Goal: Task Accomplishment & Management: Use online tool/utility

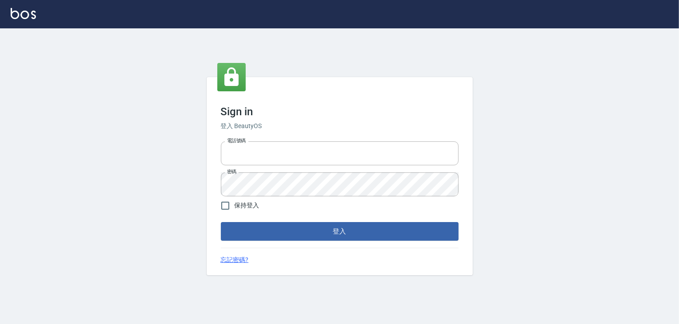
type input "6430581"
drag, startPoint x: 303, startPoint y: 217, endPoint x: 305, endPoint y: 225, distance: 7.7
click at [304, 219] on form "電話號碼 [PHONE_NUMBER] 電話號碼 密碼 密碼 保持登入 登入" at bounding box center [340, 189] width 238 height 103
click at [305, 225] on button "登入" at bounding box center [340, 231] width 238 height 19
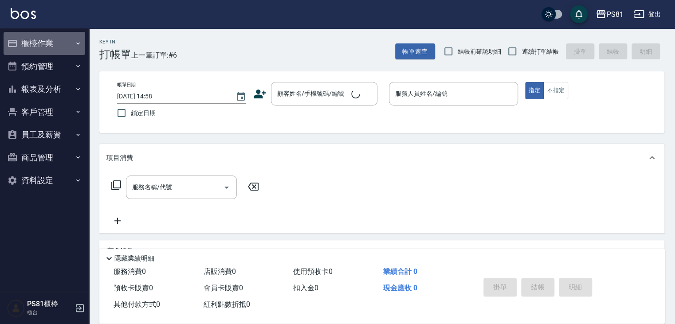
click at [47, 47] on button "櫃檯作業" at bounding box center [45, 43] width 82 height 23
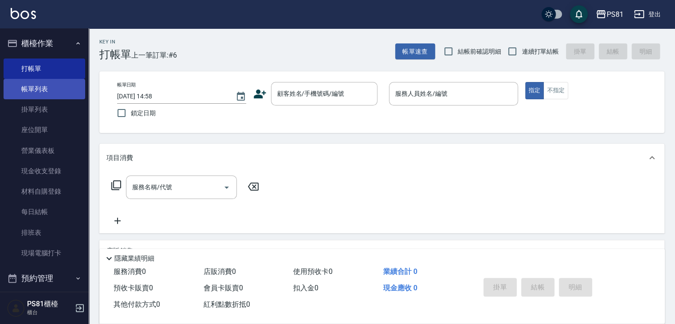
click at [44, 86] on link "帳單列表" at bounding box center [45, 89] width 82 height 20
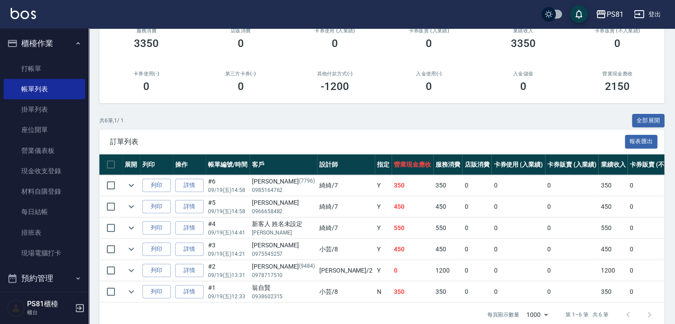
scroll to position [133, 0]
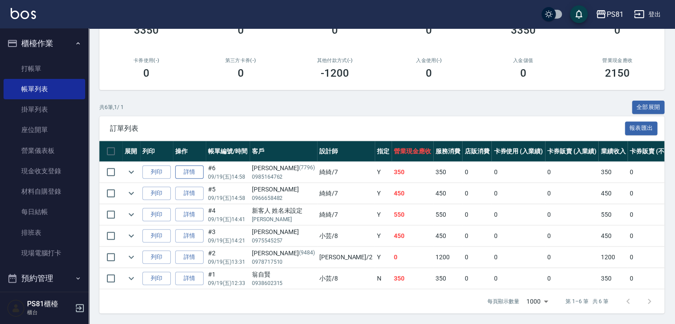
click at [195, 171] on link "詳情" at bounding box center [189, 172] width 28 height 14
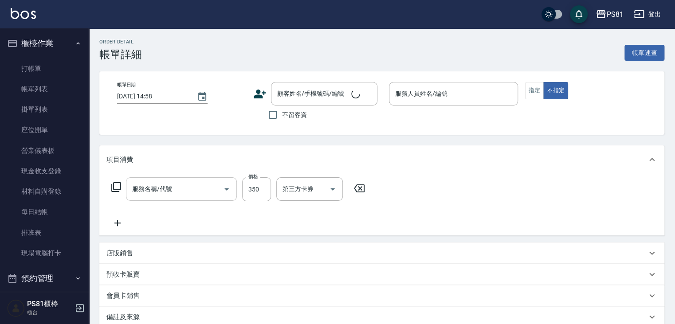
type input "綺綺-7"
type input "C級單剪300(104)"
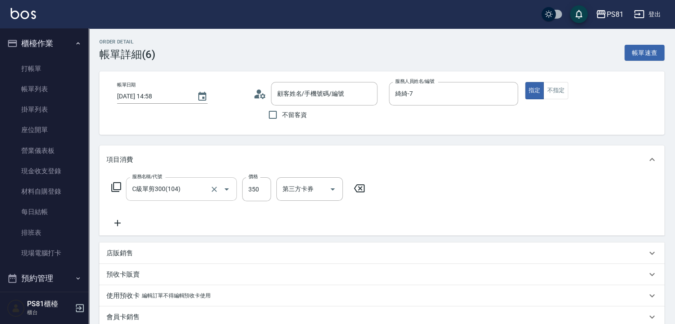
type input "[PERSON_NAME]/0985164762/7796"
click at [175, 186] on input "C級單剪300(104)" at bounding box center [169, 189] width 78 height 16
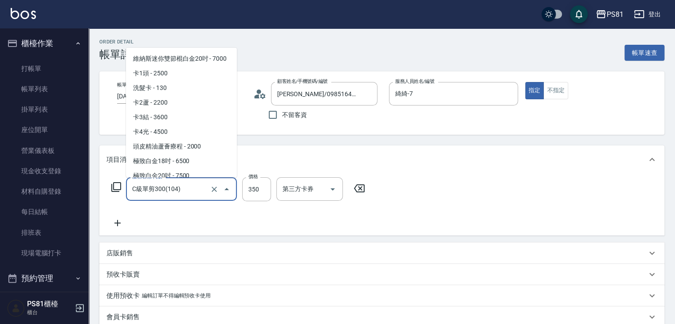
click at [175, 186] on input "C級單剪300(104)" at bounding box center [169, 189] width 78 height 16
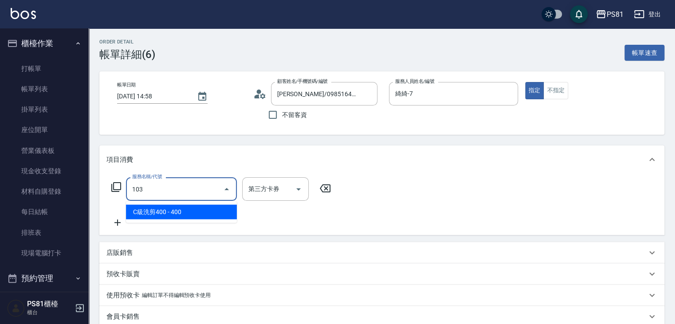
type input "C級洗剪400(103)"
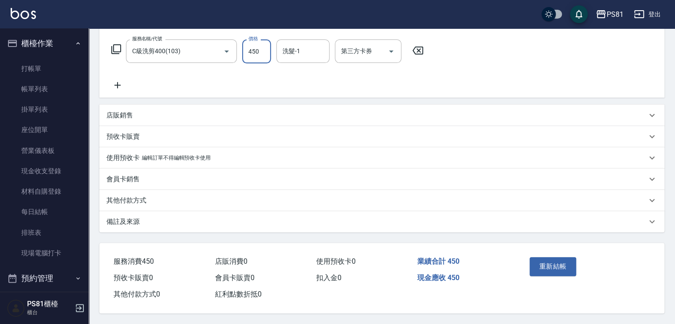
scroll to position [141, 0]
type input "450"
click at [545, 254] on div "重新結帳" at bounding box center [555, 273] width 59 height 39
click at [544, 258] on button "重新結帳" at bounding box center [552, 266] width 47 height 19
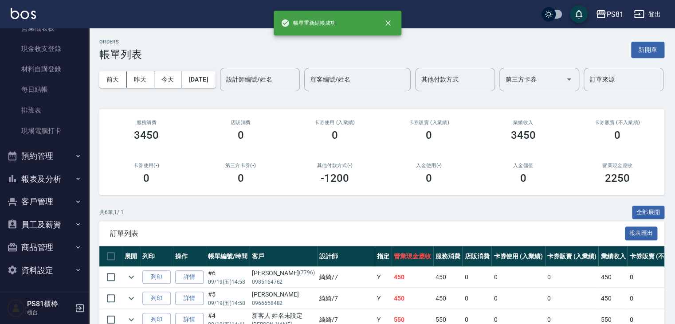
click at [59, 183] on button "報表及分析" at bounding box center [45, 179] width 82 height 23
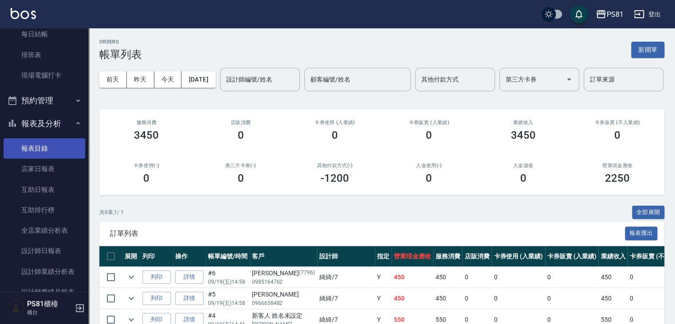
scroll to position [211, 0]
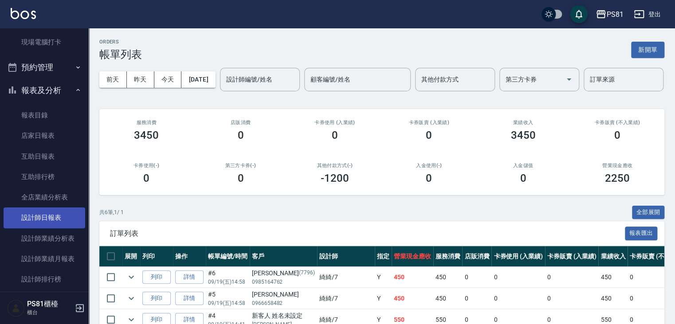
click at [71, 217] on link "設計師日報表" at bounding box center [45, 217] width 82 height 20
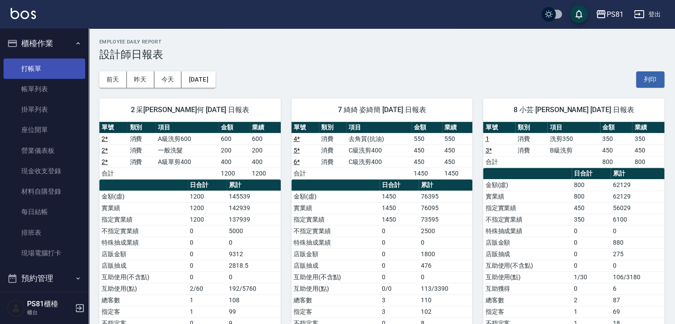
click at [56, 67] on link "打帳單" at bounding box center [45, 69] width 82 height 20
